Goal: Information Seeking & Learning: Learn about a topic

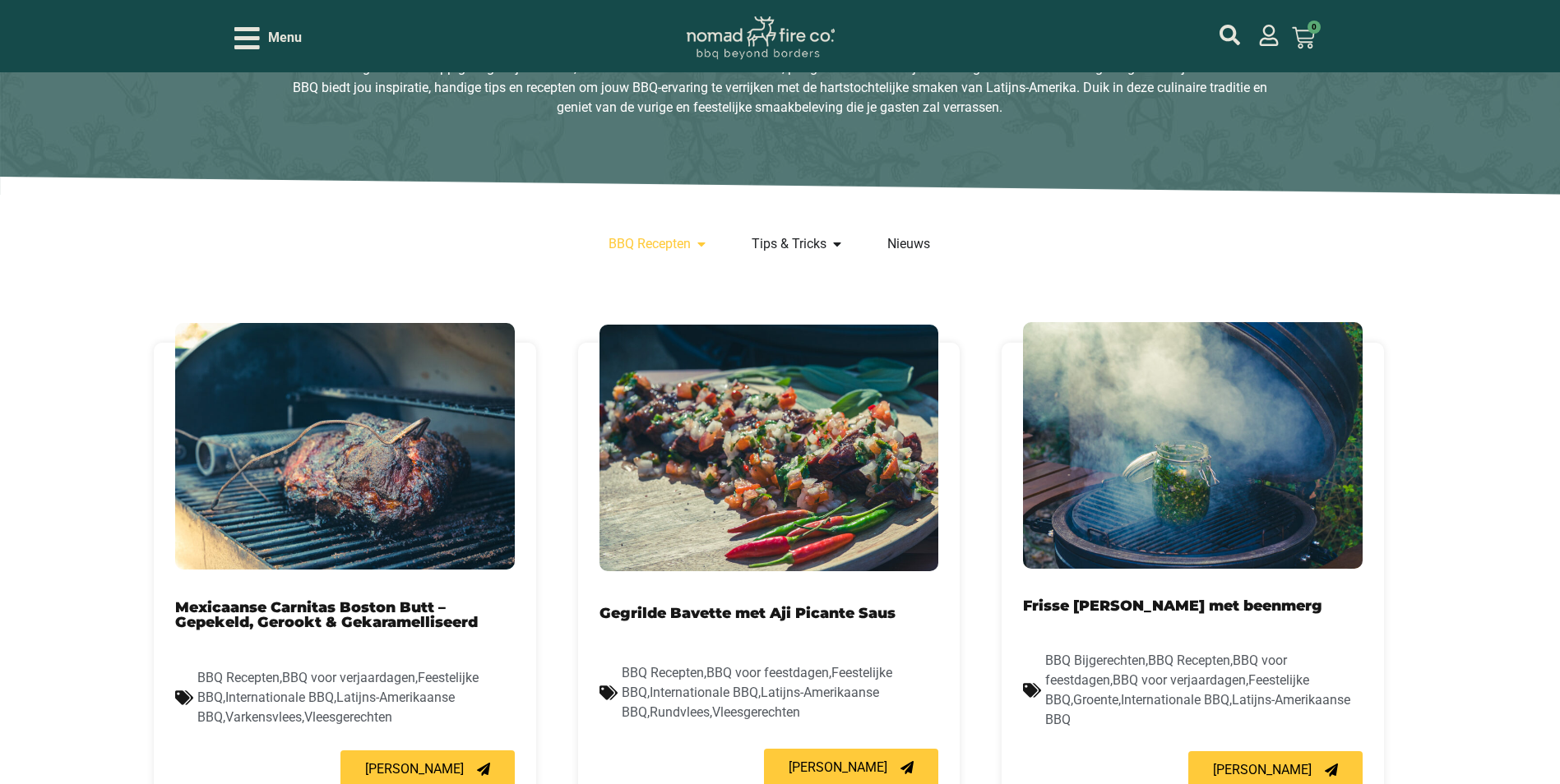
scroll to position [329, 0]
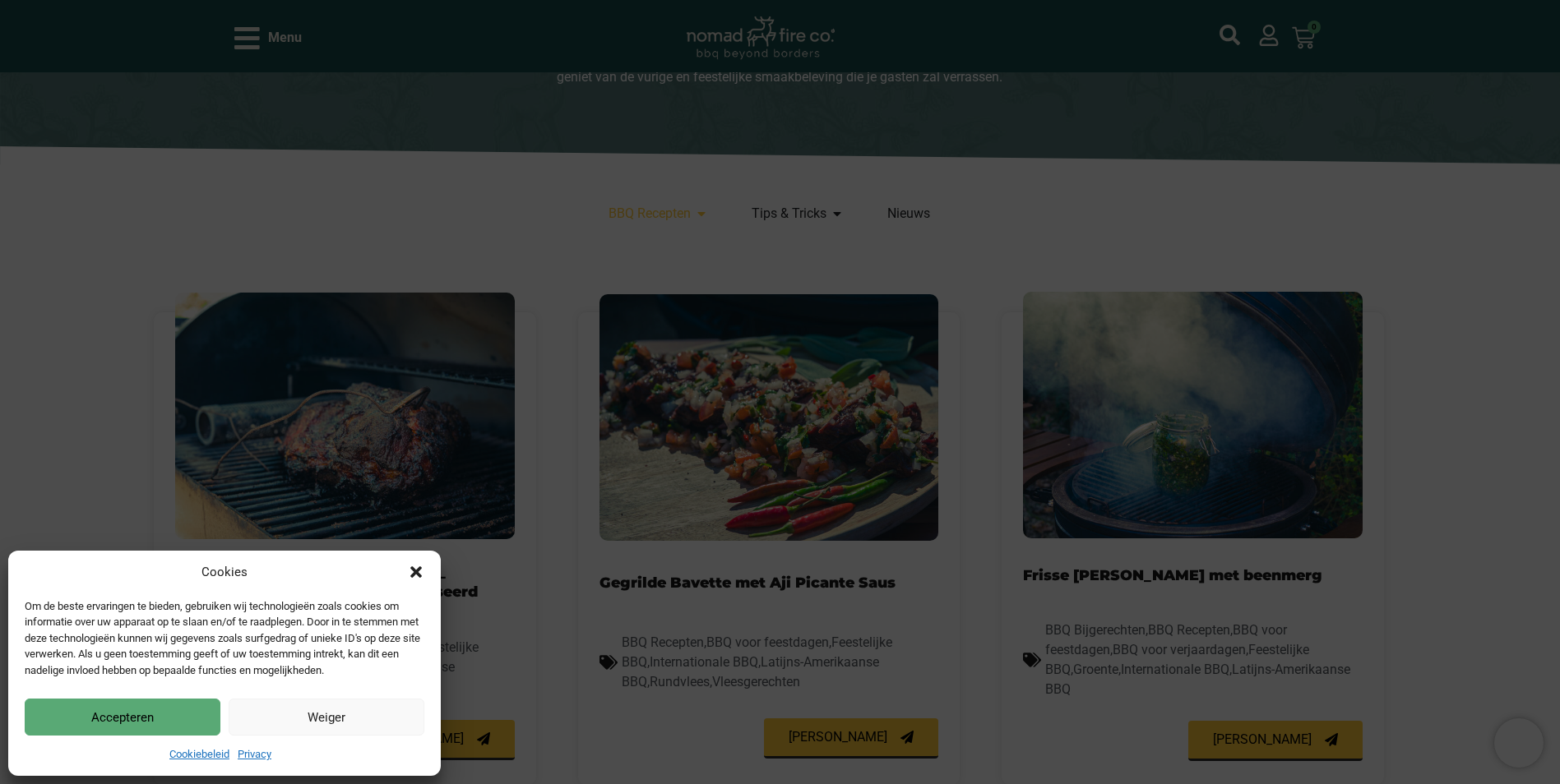
click at [321, 718] on button "Weiger" at bounding box center [326, 717] width 196 height 37
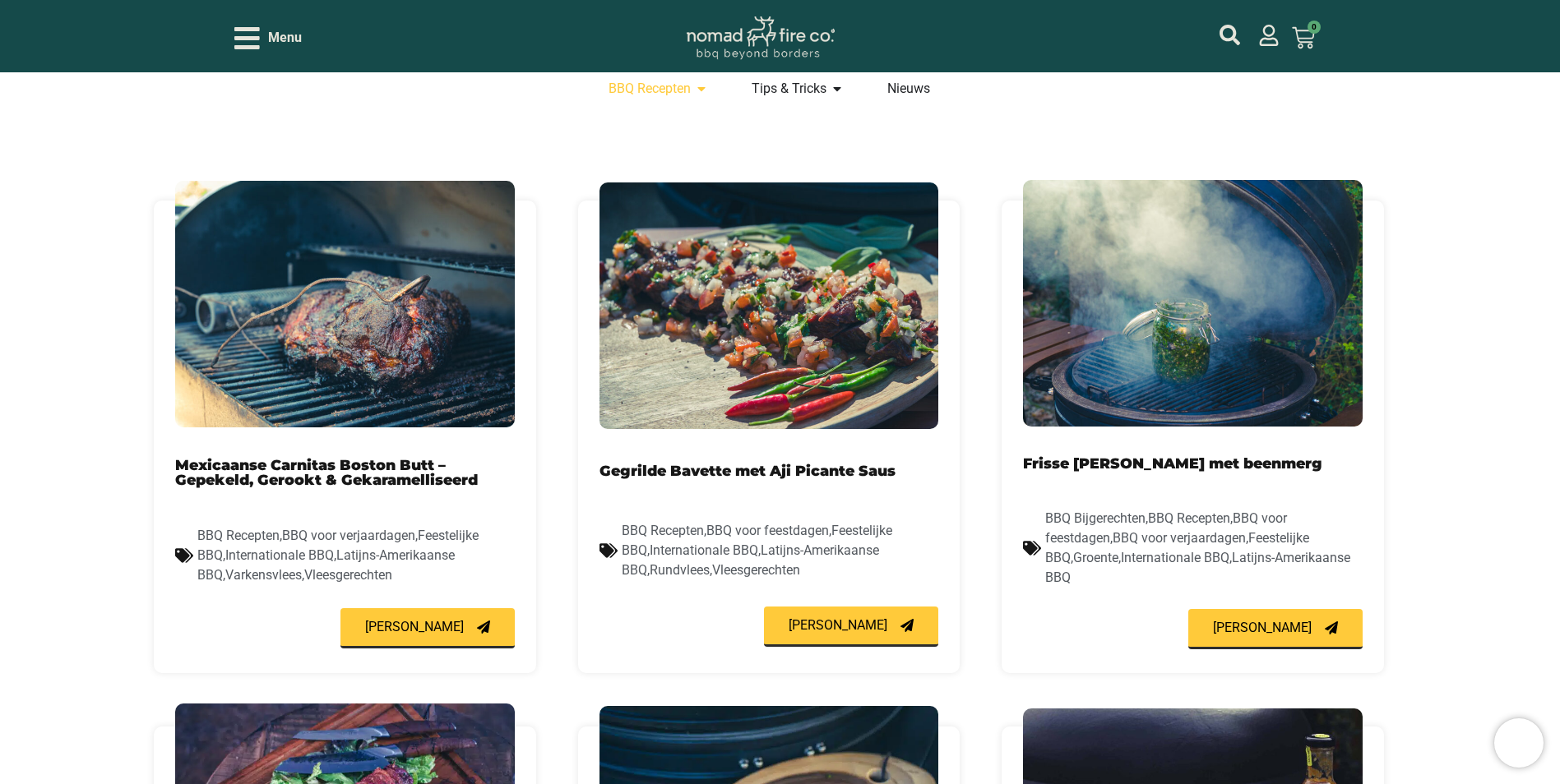
scroll to position [411, 0]
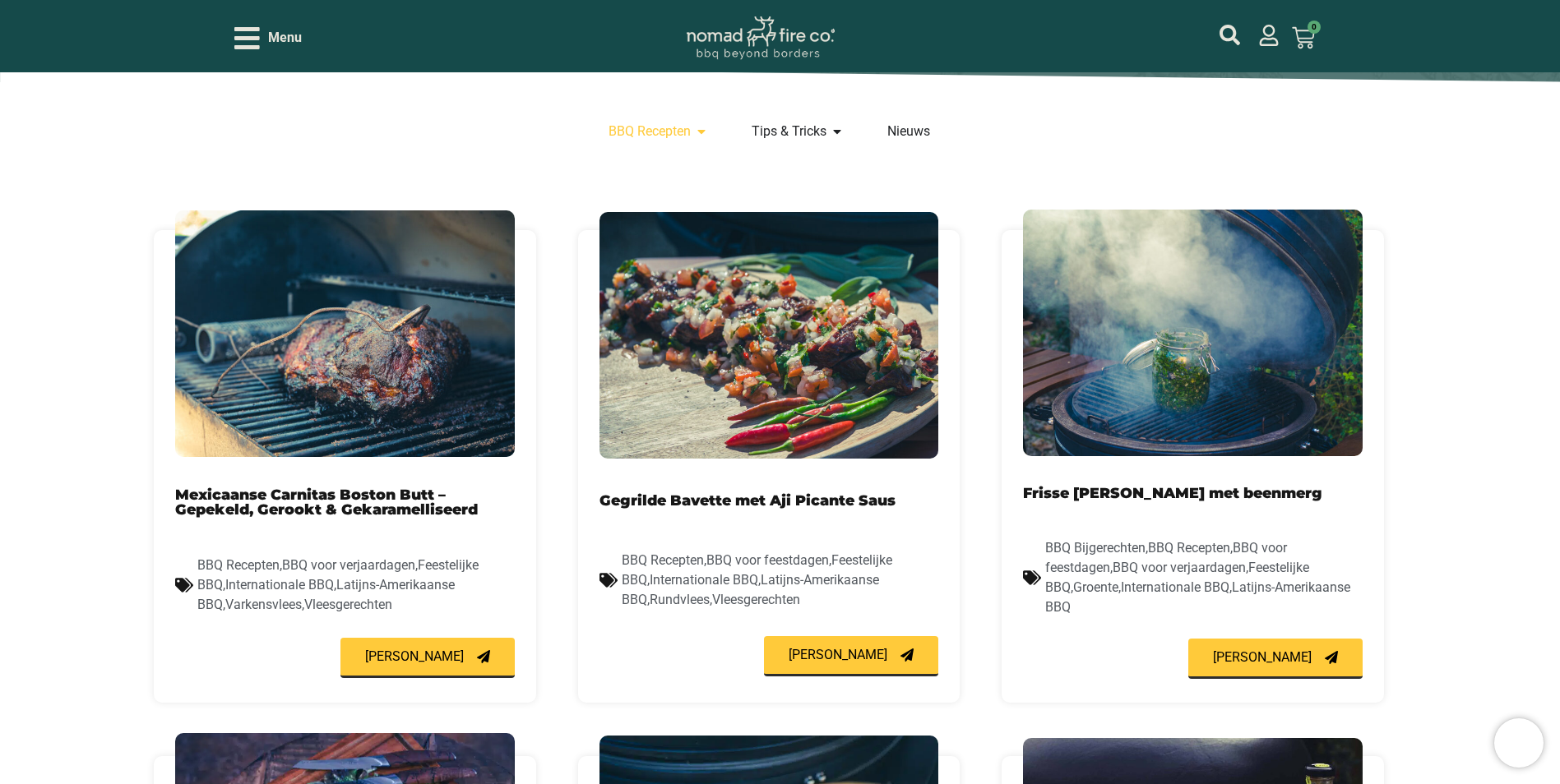
click at [307, 497] on link "Mexicaanse Carnitas Boston Butt – Gepekeld, Gerookt & Gekaramelliseerd" at bounding box center [326, 502] width 303 height 32
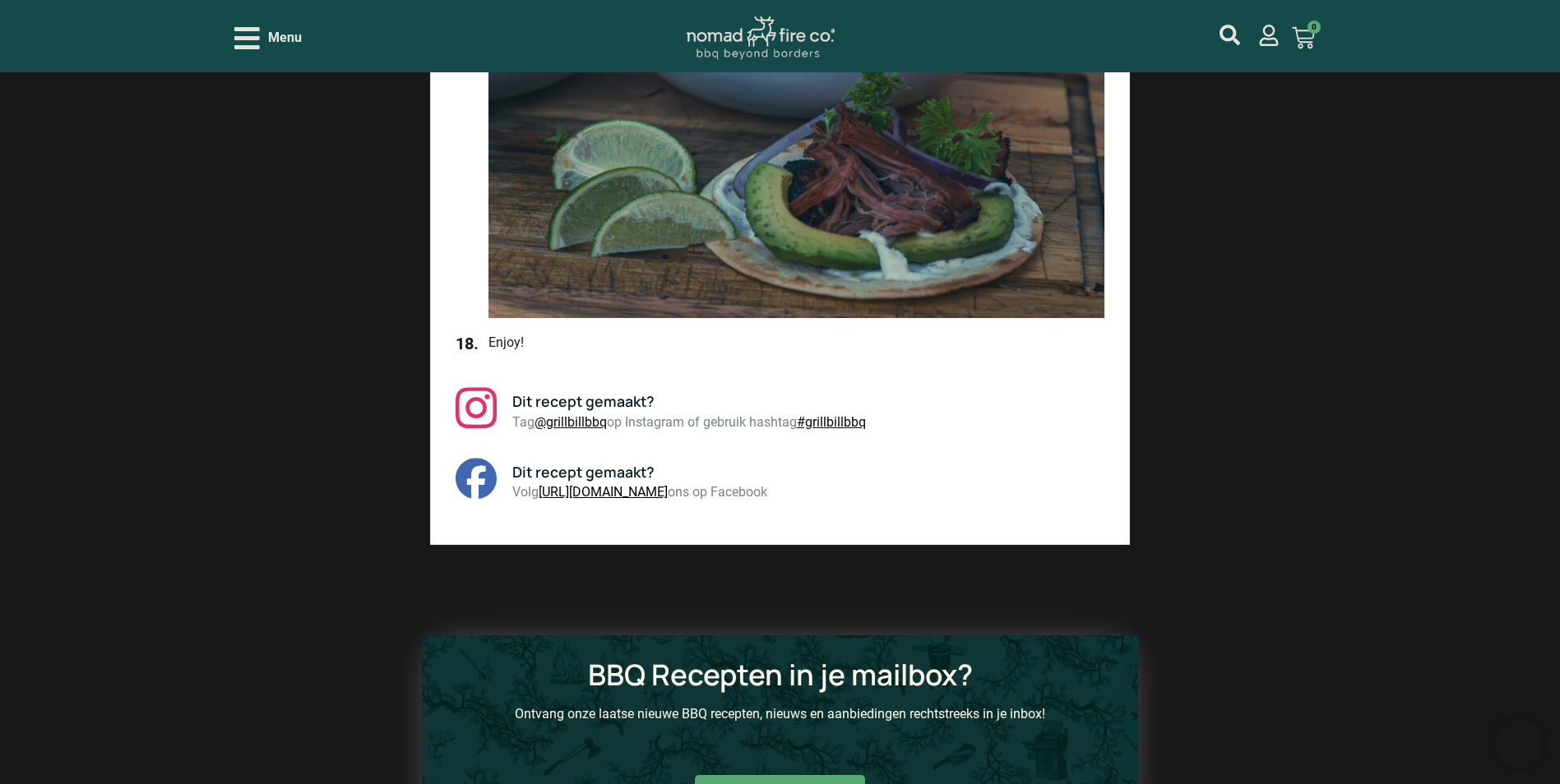
scroll to position [5097, 0]
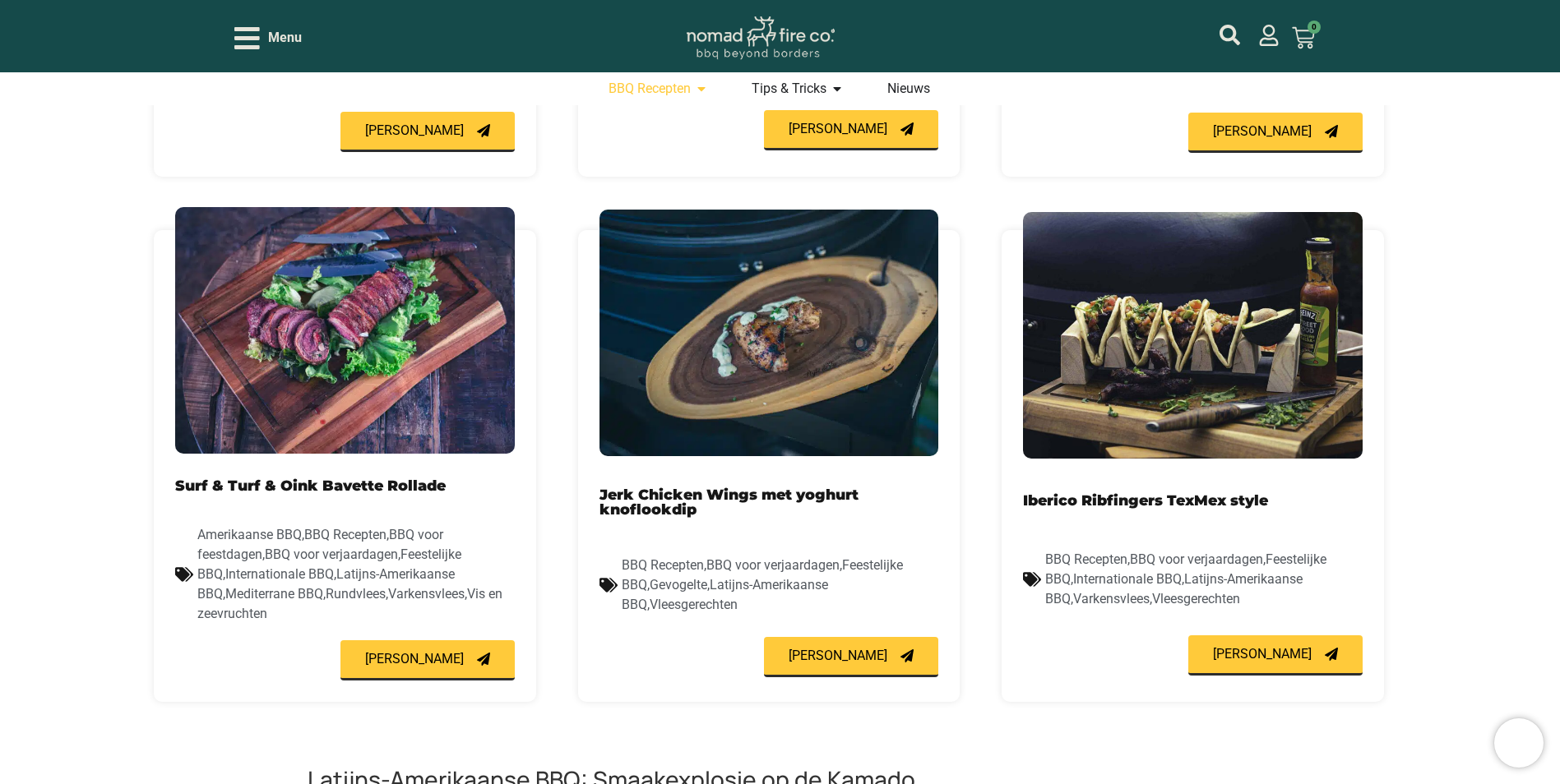
scroll to position [987, 0]
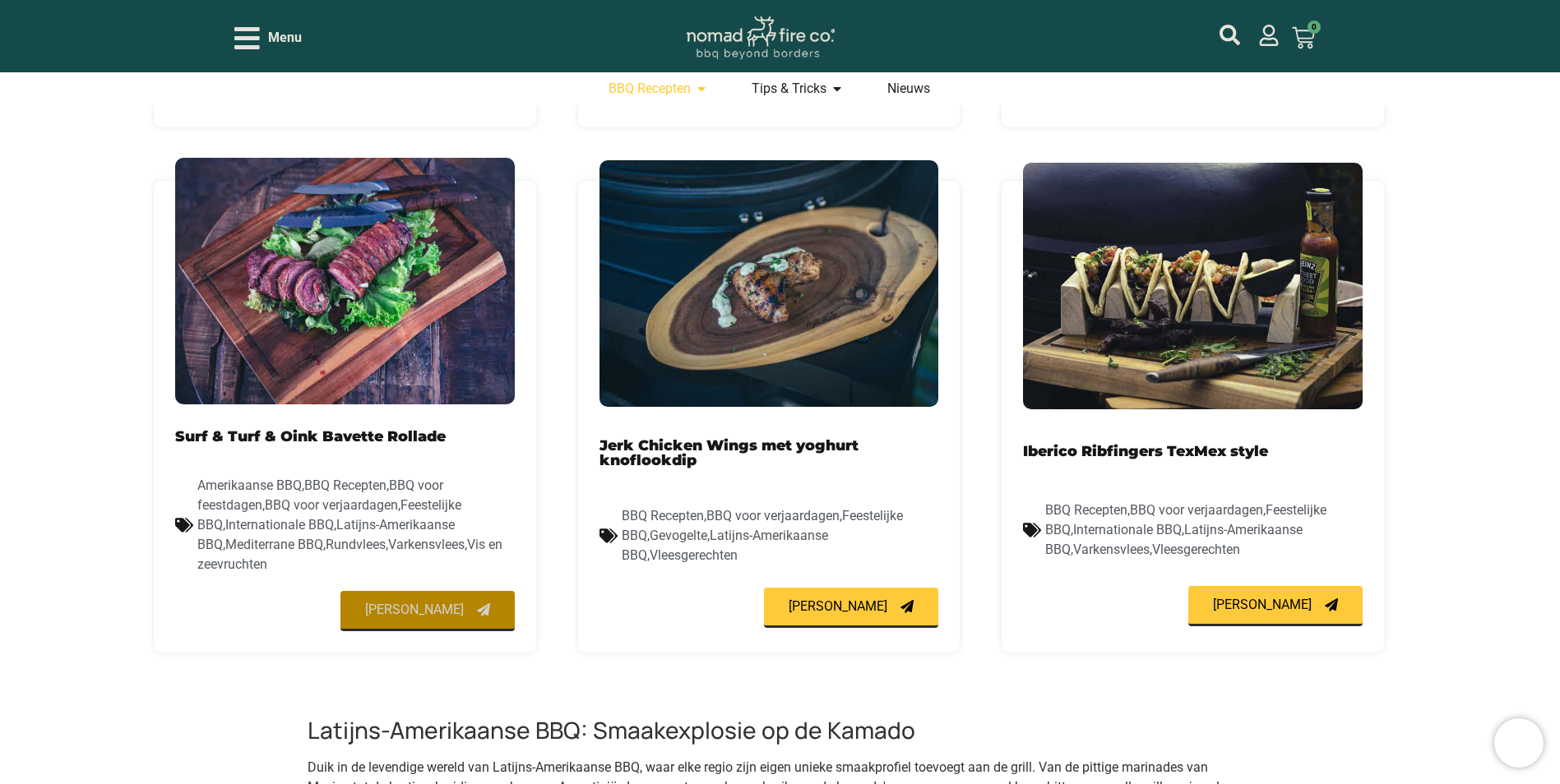
click at [445, 623] on link "[PERSON_NAME]" at bounding box center [428, 611] width 175 height 41
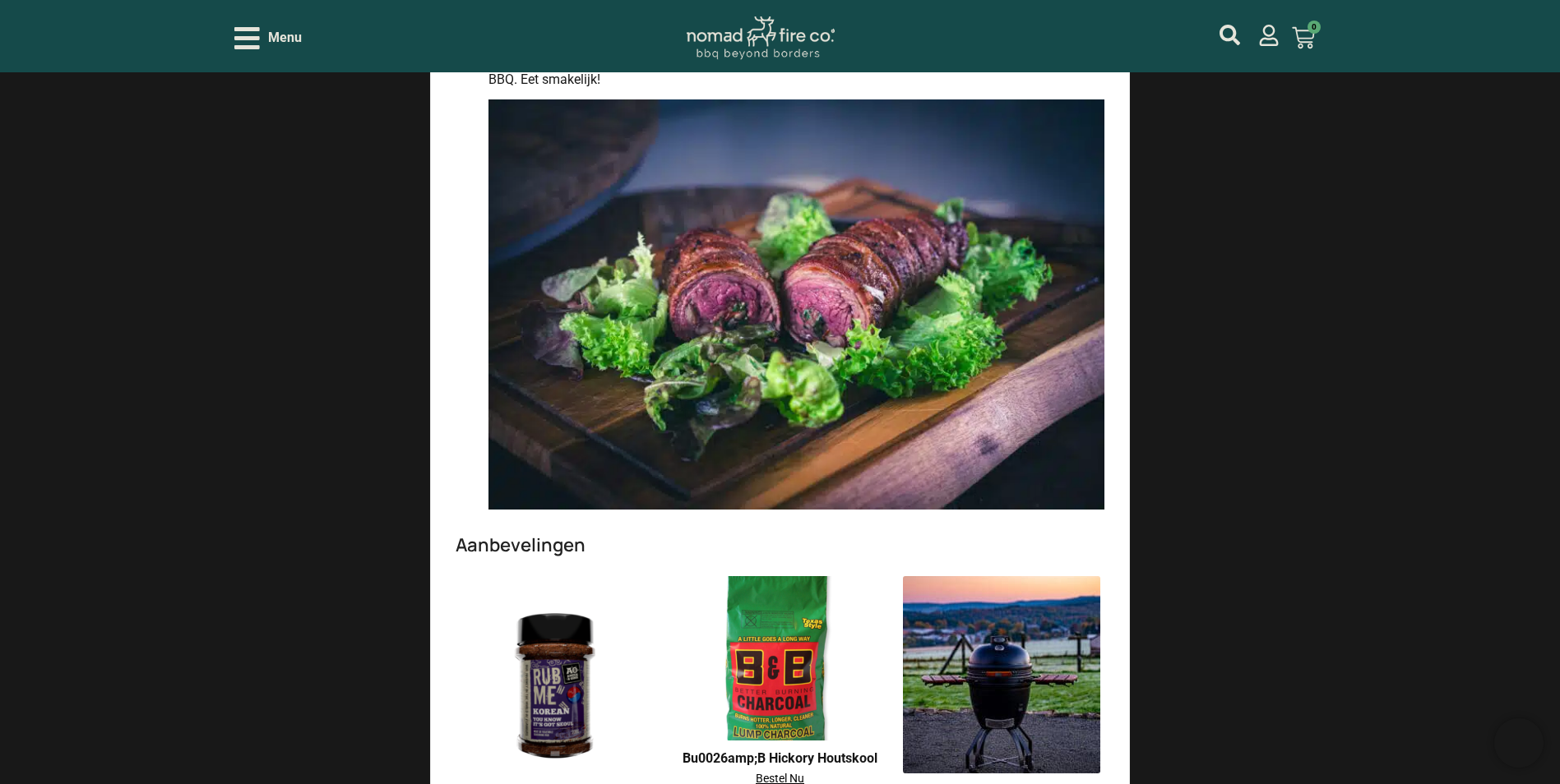
scroll to position [4357, 0]
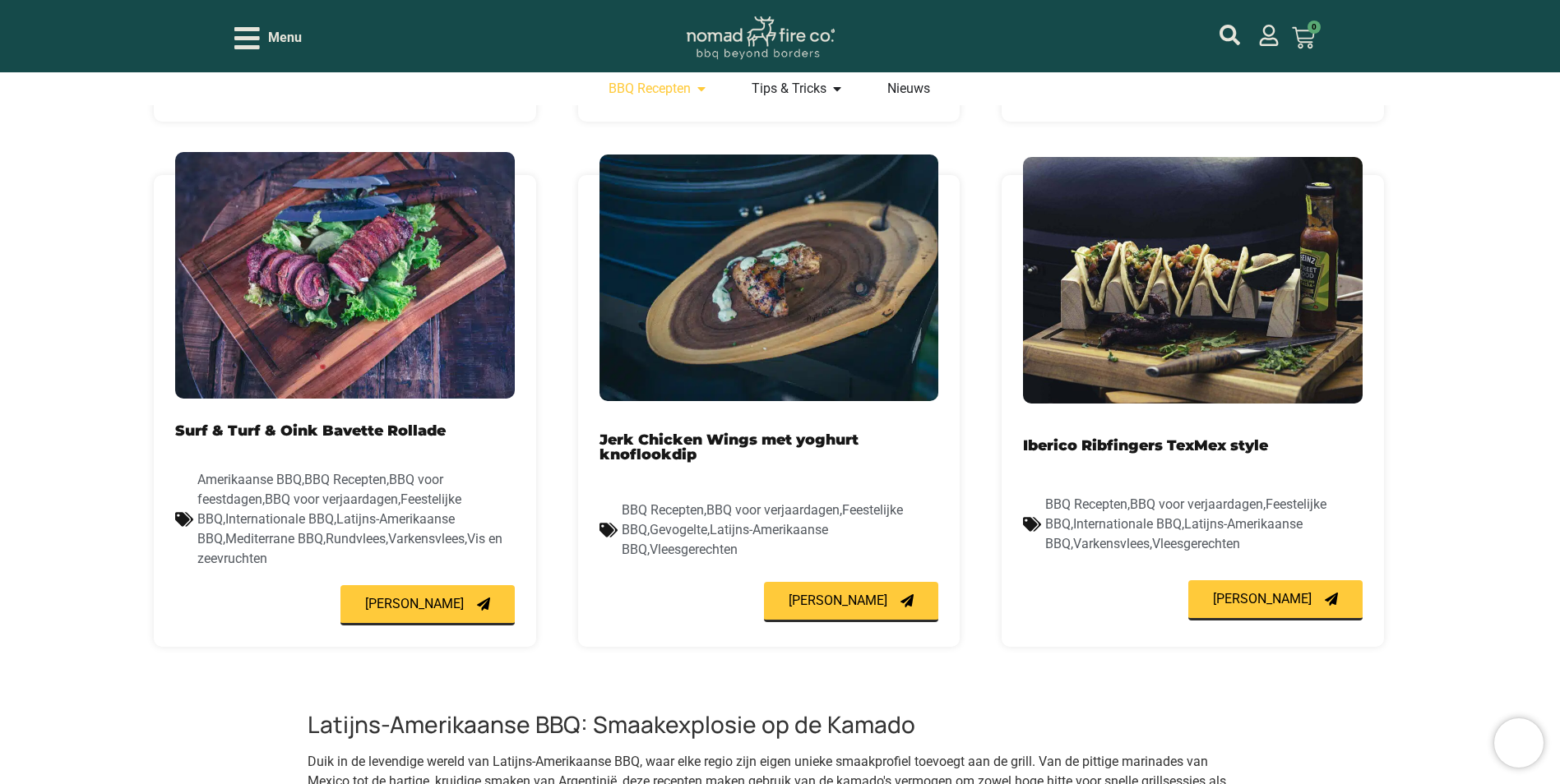
scroll to position [987, 0]
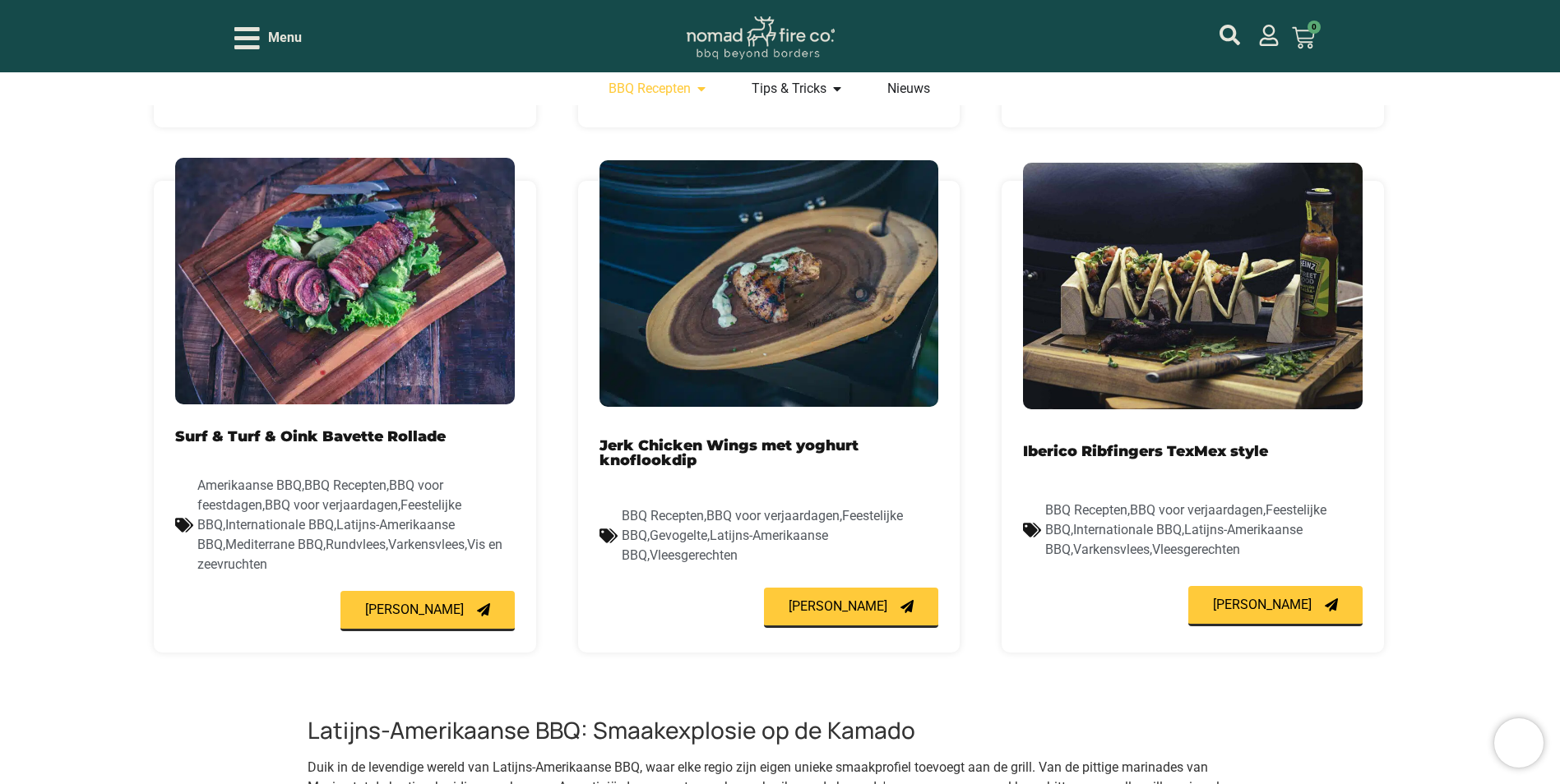
click at [1174, 454] on link "Iberico Ribfingers TexMex style" at bounding box center [1146, 452] width 245 height 18
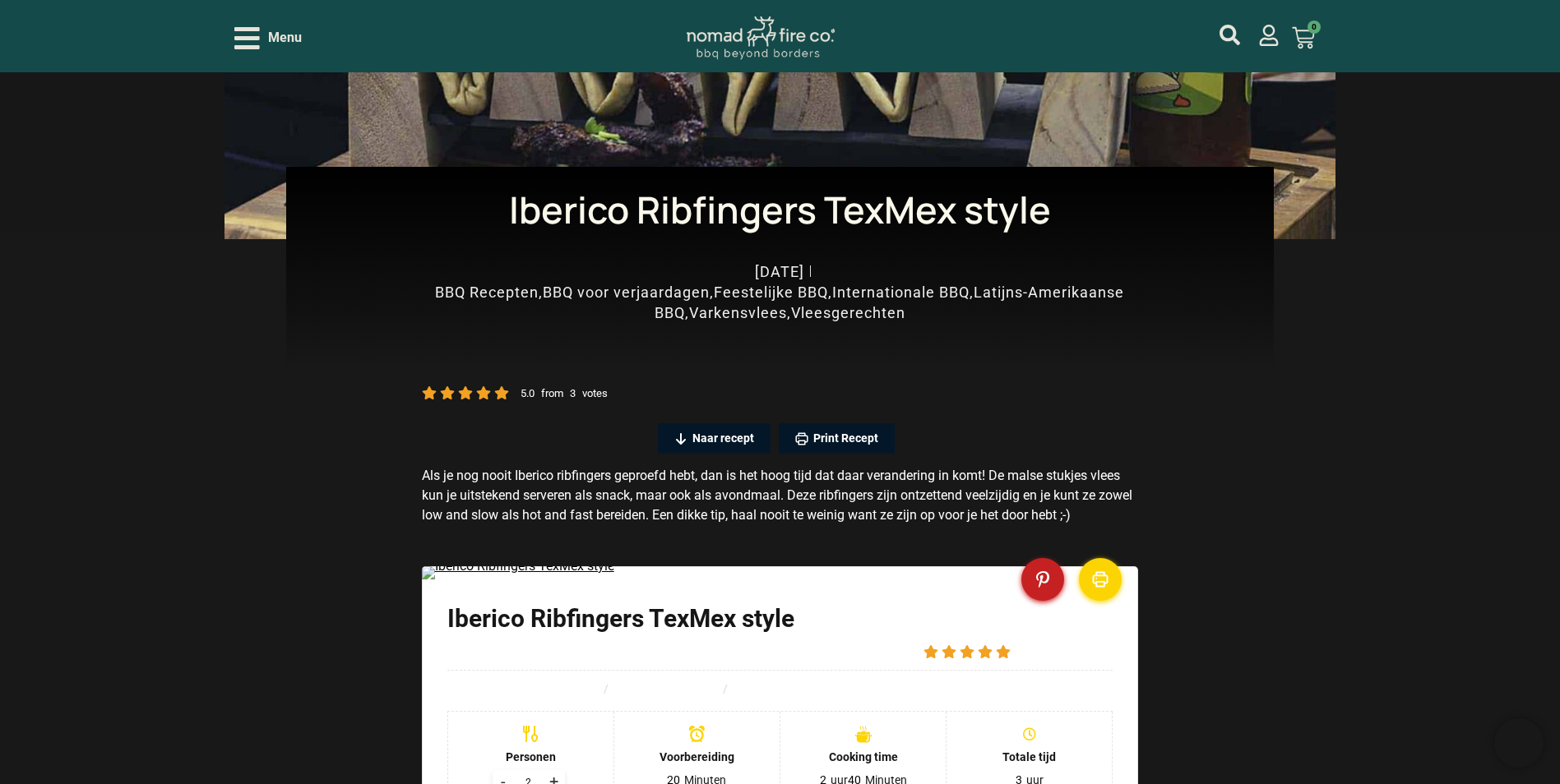
scroll to position [329, 0]
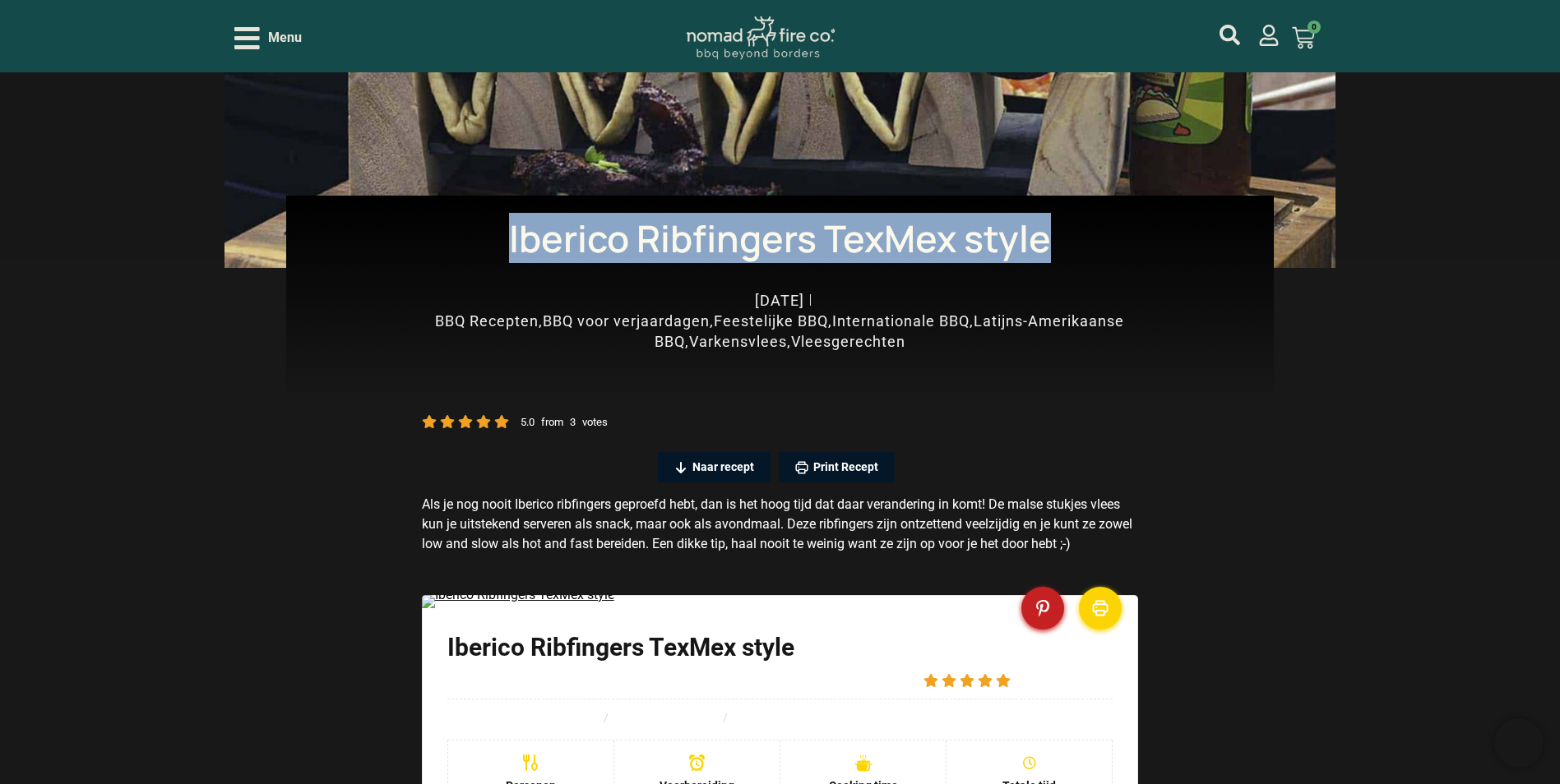
drag, startPoint x: 1054, startPoint y: 243, endPoint x: 508, endPoint y: 236, distance: 546.0
click at [508, 236] on h1 "Iberico Ribfingers TexMex style" at bounding box center [780, 239] width 939 height 37
copy h1 "Iberico Ribfingers TexMex style"
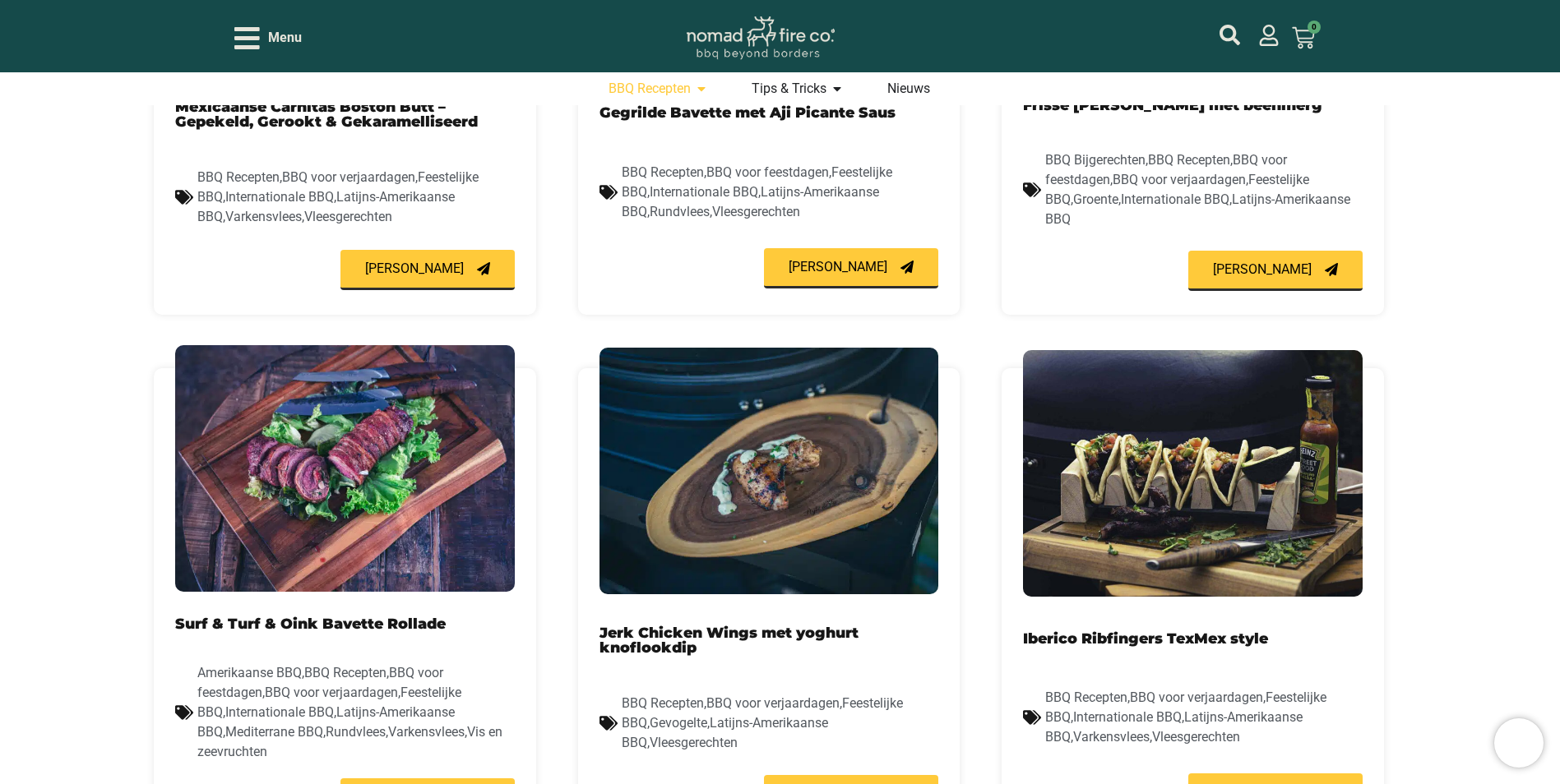
scroll to position [813, 0]
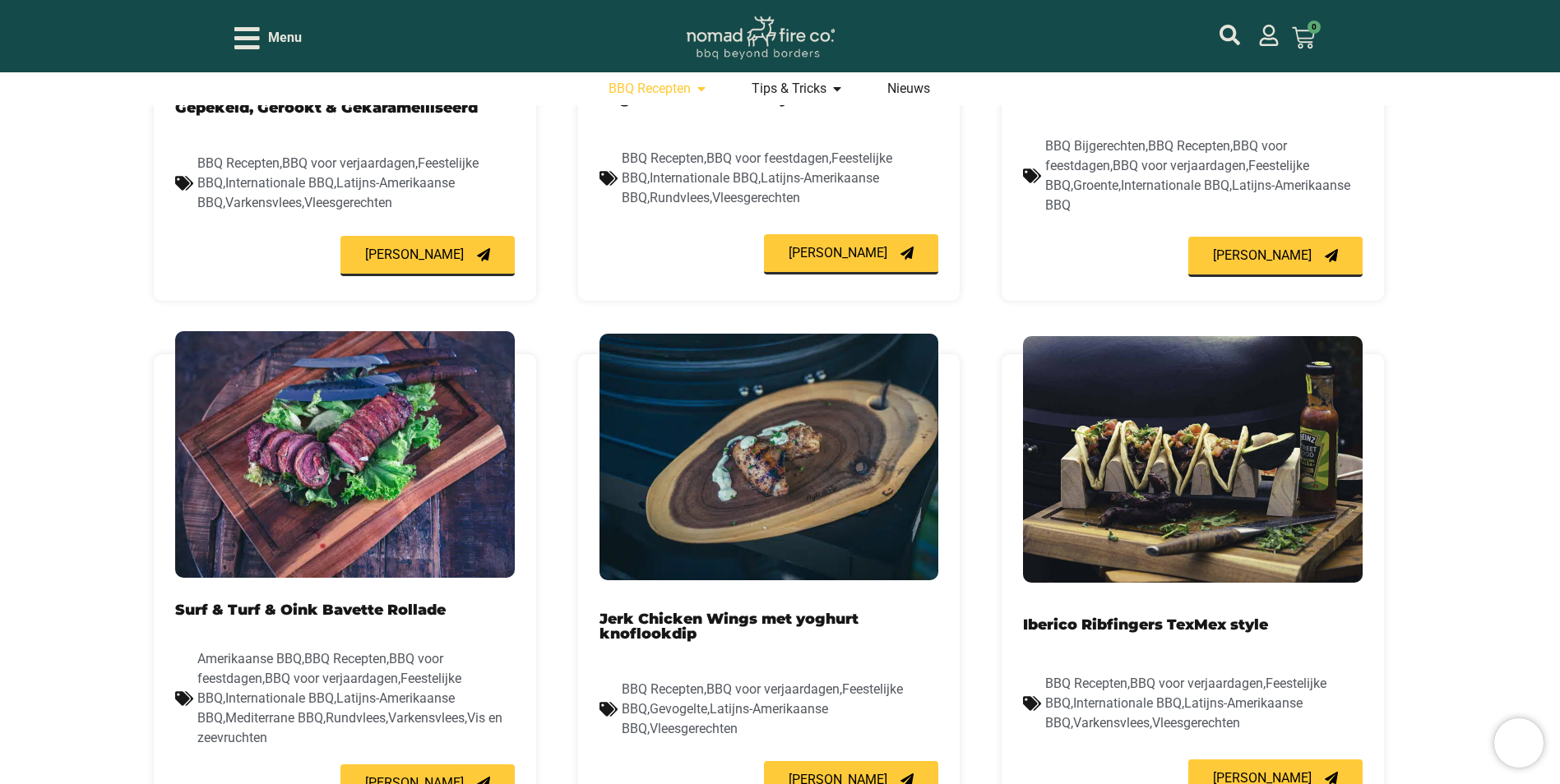
click at [394, 608] on link "Surf & Turf & Oink Bavette Rollade" at bounding box center [311, 609] width 271 height 18
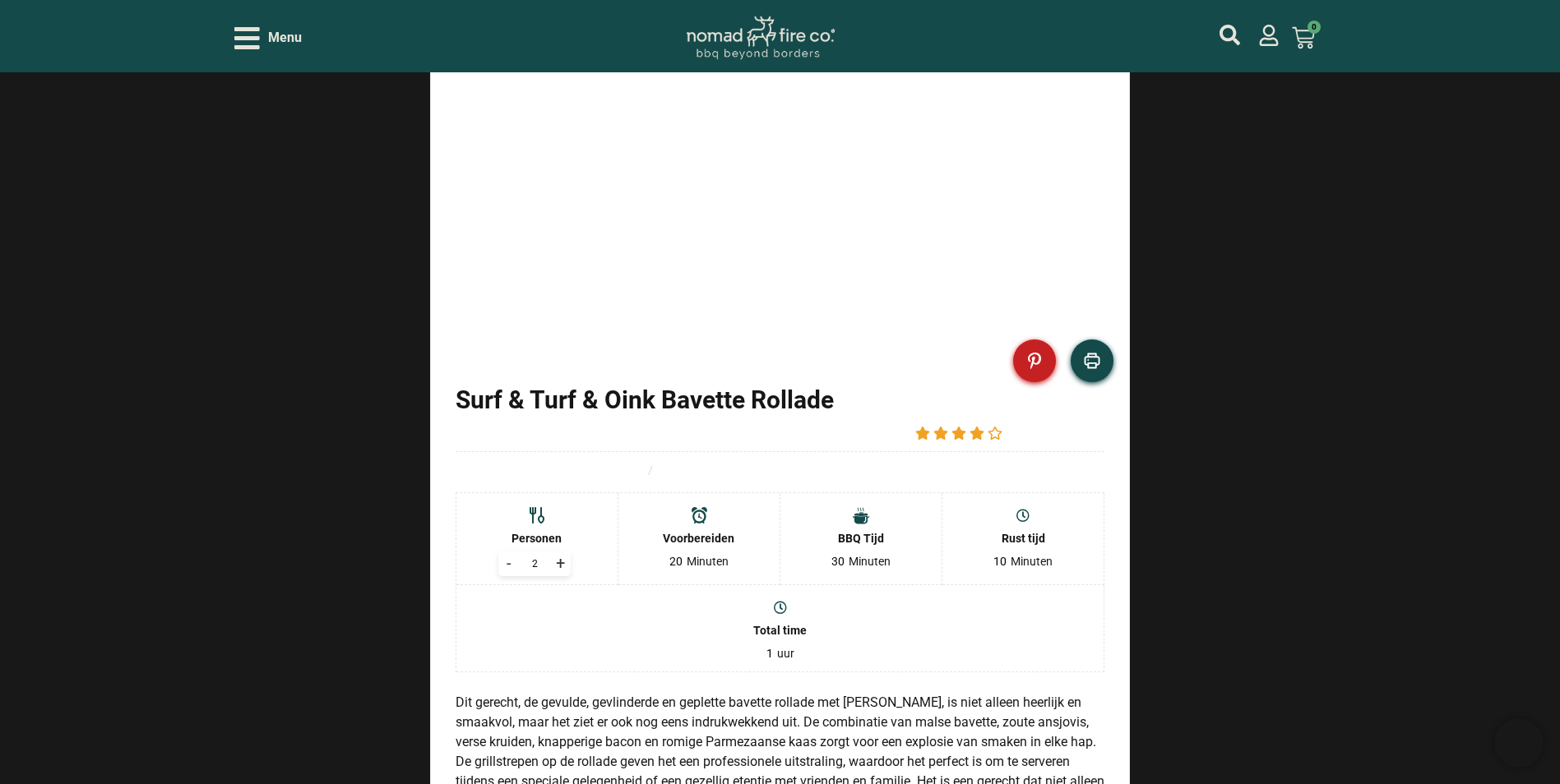
scroll to position [1316, 0]
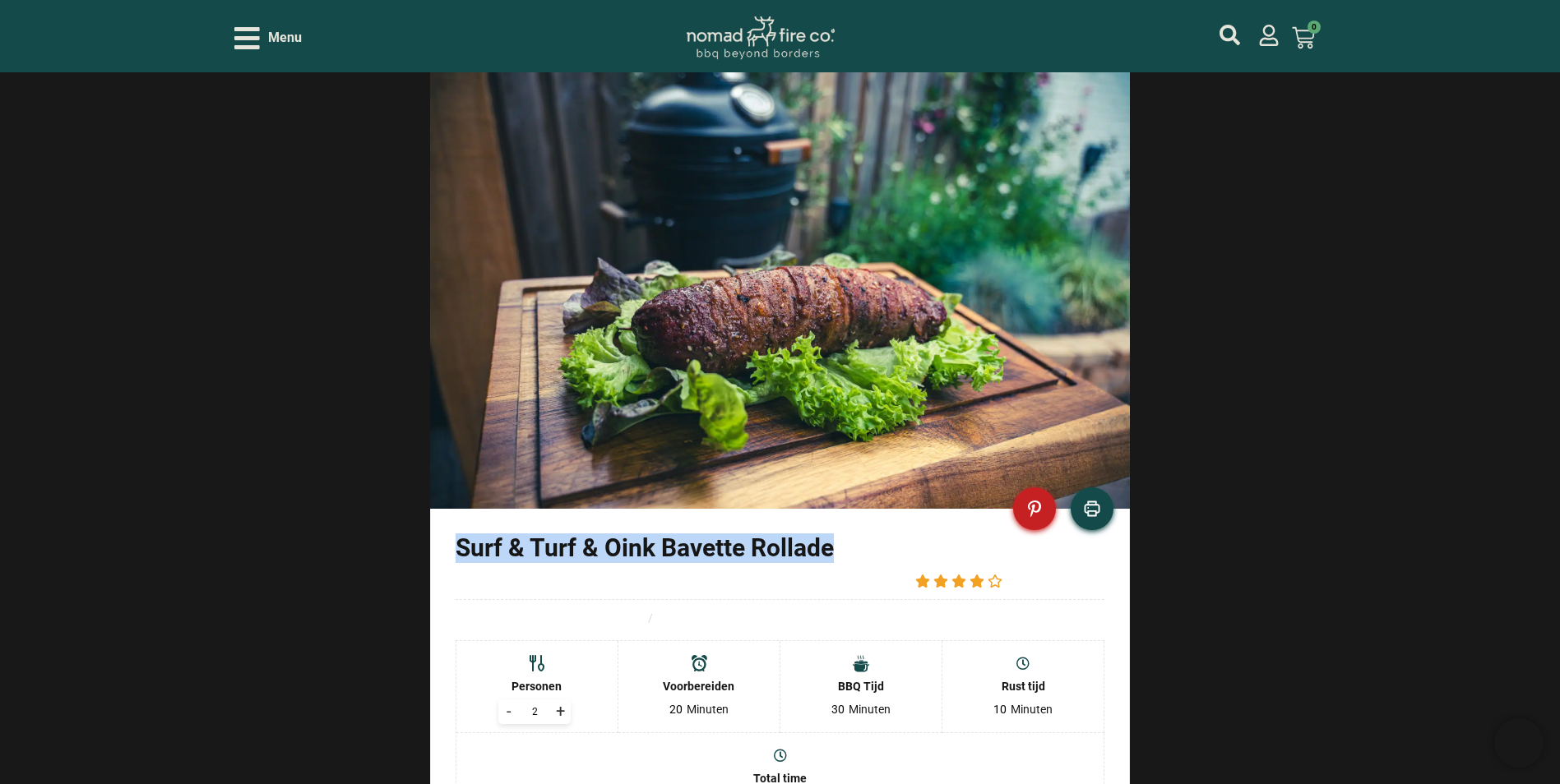
drag, startPoint x: 861, startPoint y: 549, endPoint x: 458, endPoint y: 540, distance: 403.1
click at [458, 540] on h2 "Surf & Turf & Oink Bavette Rollade" at bounding box center [780, 549] width 649 height 30
copy h2 "Surf & Turf & Oink Bavette Rollade"
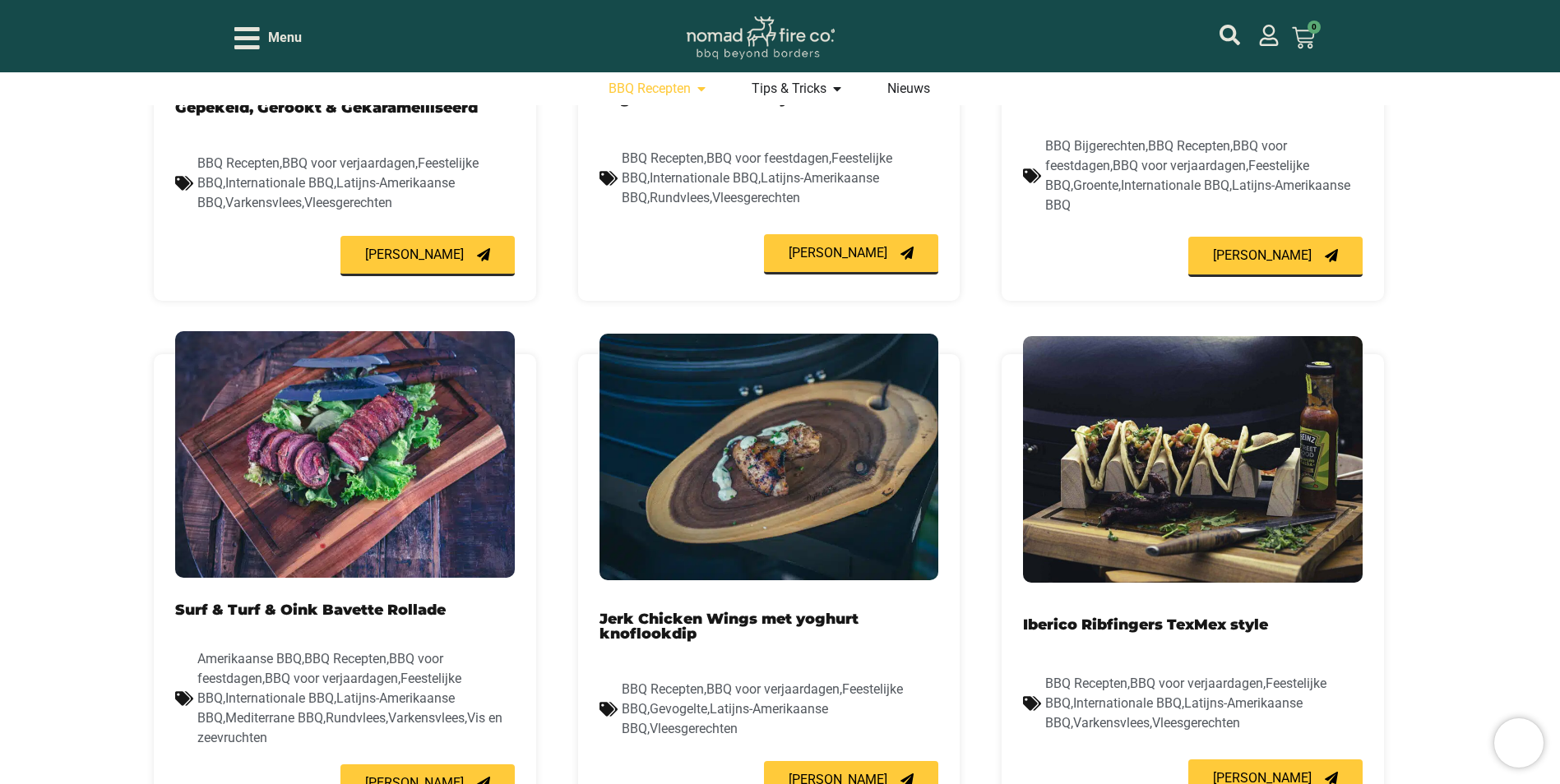
click at [701, 612] on link "Jerk Chicken Wings met yoghurt knoflookdip" at bounding box center [730, 626] width 259 height 32
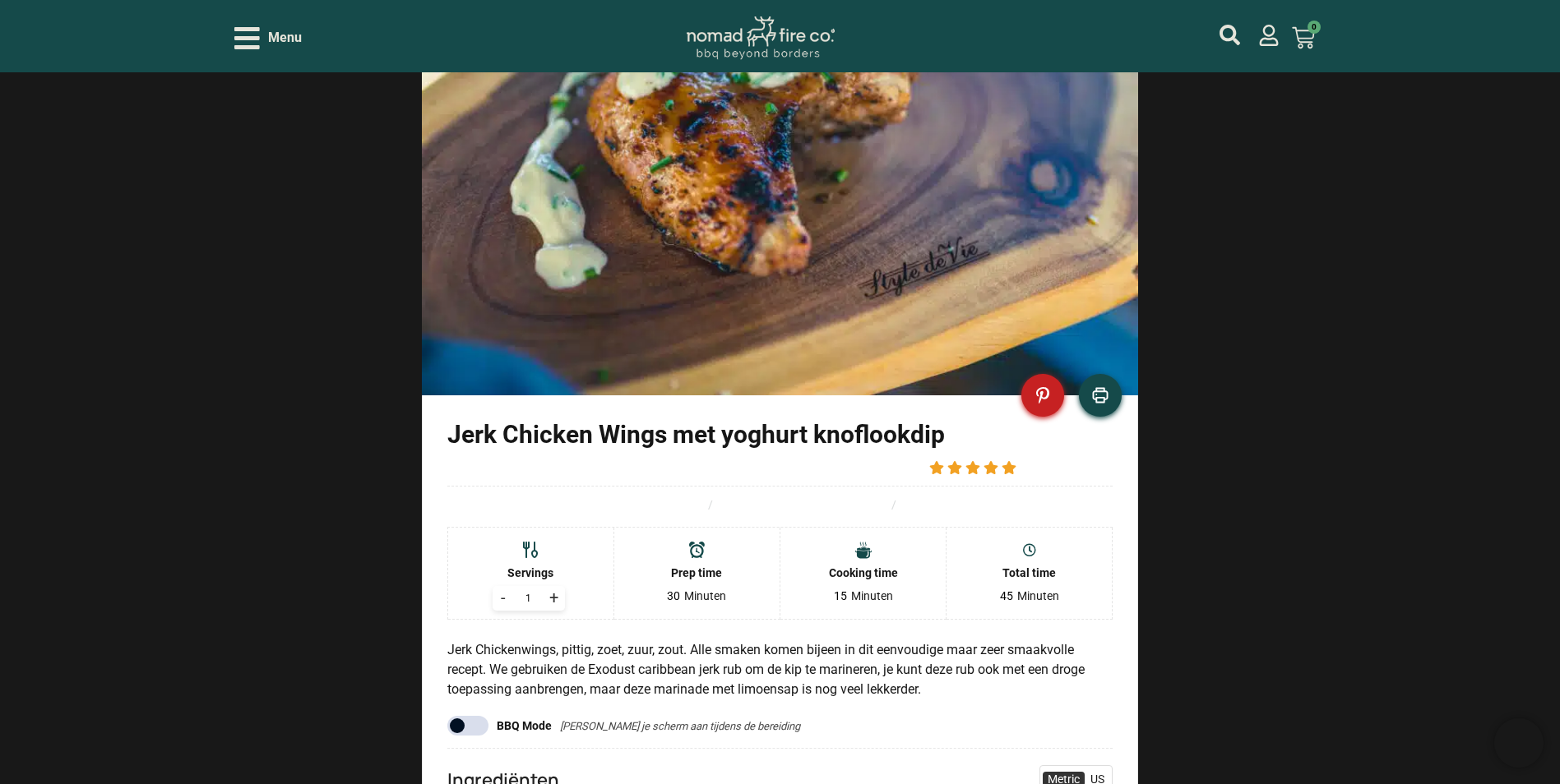
scroll to position [1069, 0]
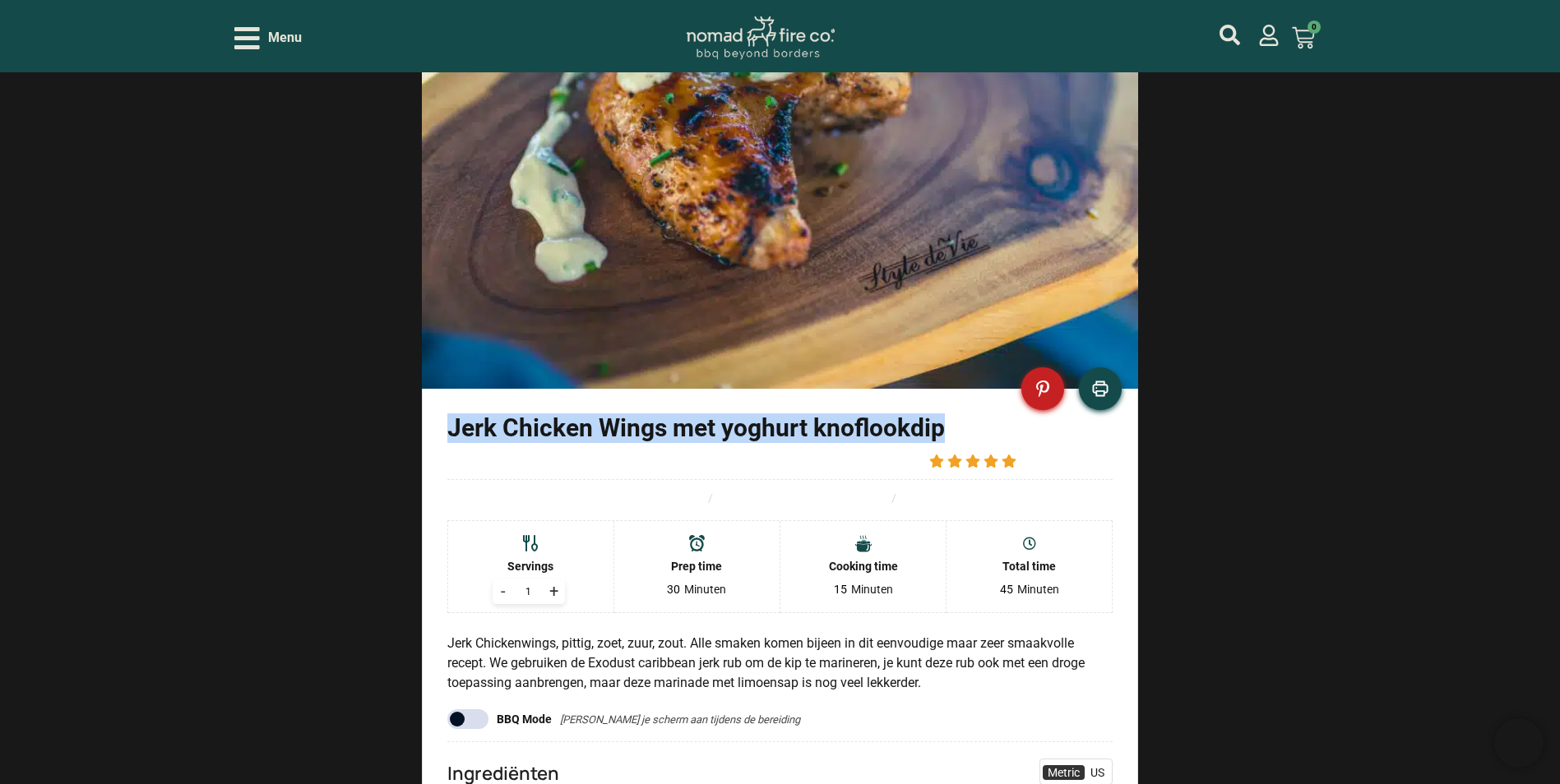
drag, startPoint x: 969, startPoint y: 429, endPoint x: 431, endPoint y: 417, distance: 538.1
copy h2 "Jerk Chicken Wings met yoghurt knoflookdip"
